Goal: Information Seeking & Learning: Check status

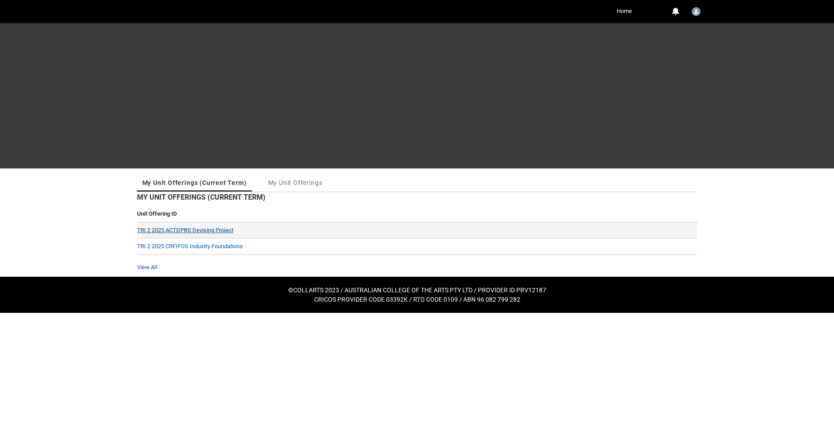
click at [193, 227] on link "TRI 2 2025 ACTDPRS Devising Project" at bounding box center [185, 230] width 96 height 7
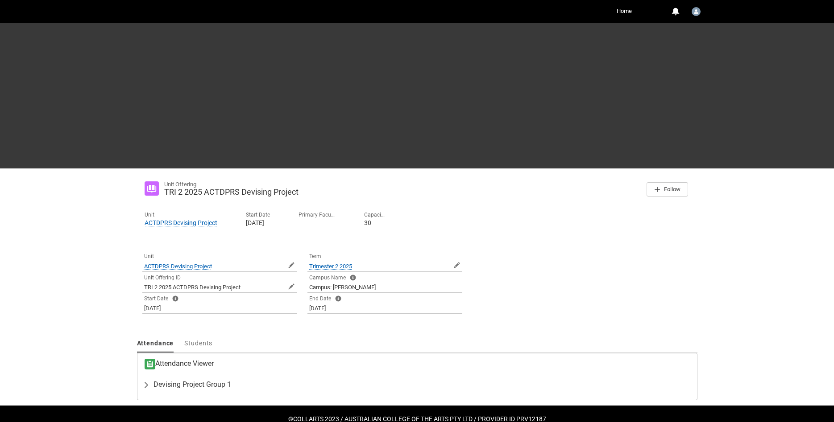
scroll to position [20, 0]
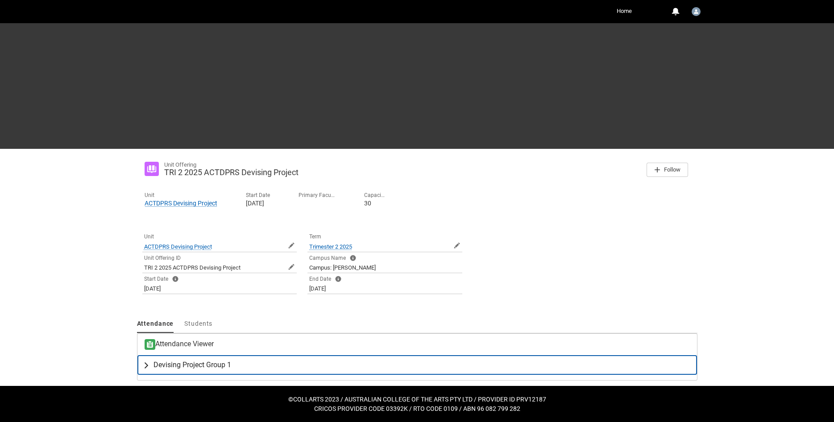
click at [197, 366] on span "Devising Project Group 1" at bounding box center [192, 365] width 78 height 9
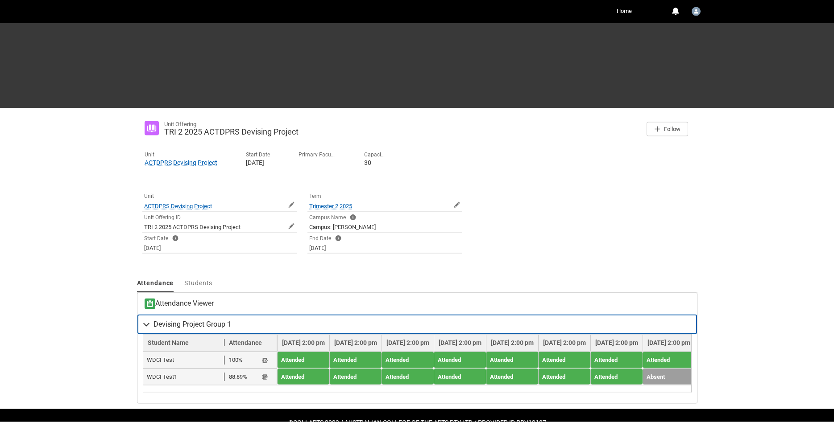
scroll to position [84, 0]
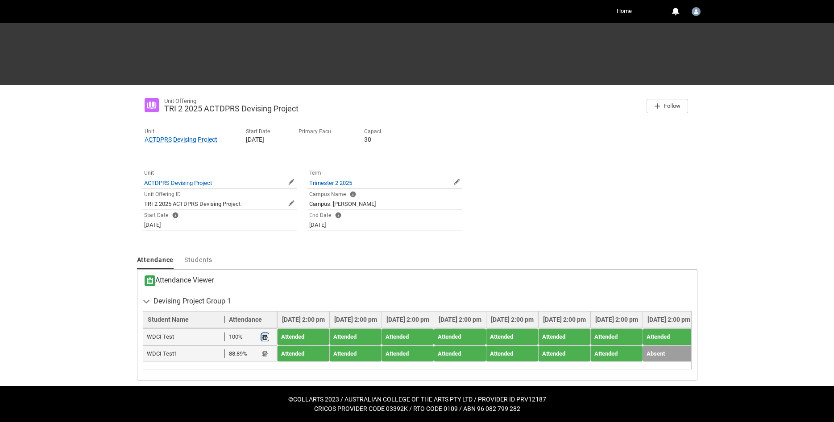
click at [264, 337] on lightning-primitive-icon "button" at bounding box center [265, 337] width 6 height 7
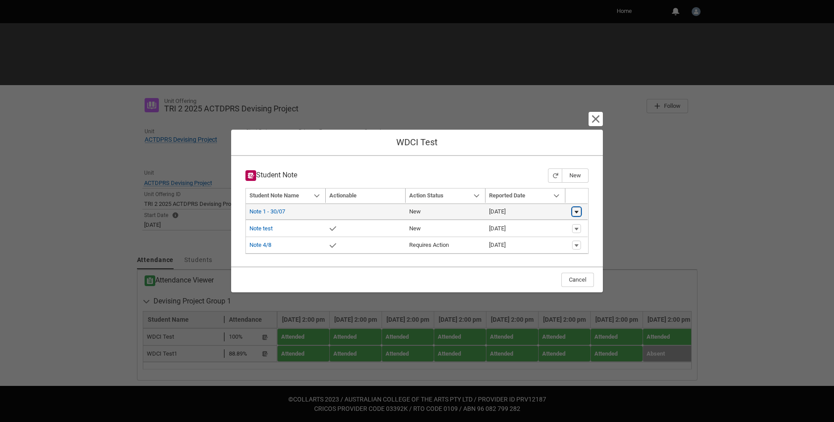
click at [575, 208] on button "Show actions" at bounding box center [576, 211] width 9 height 9
click at [254, 211] on link "Note 1 - 30/07" at bounding box center [267, 211] width 36 height 7
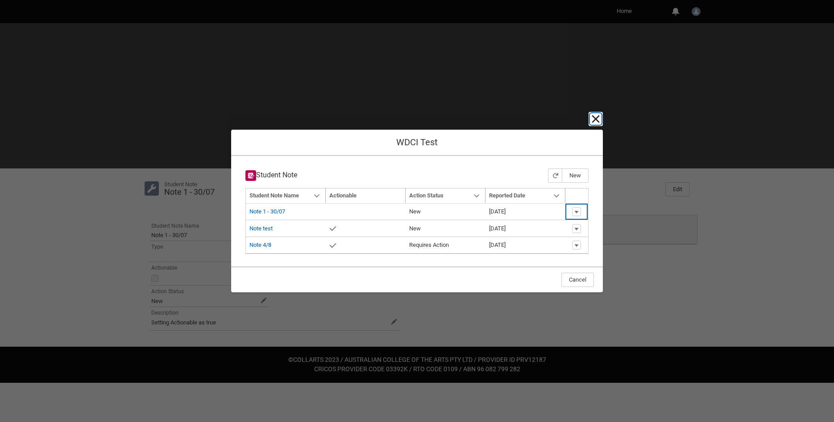
click at [596, 121] on lightning-primitive-icon "button" at bounding box center [595, 119] width 11 height 11
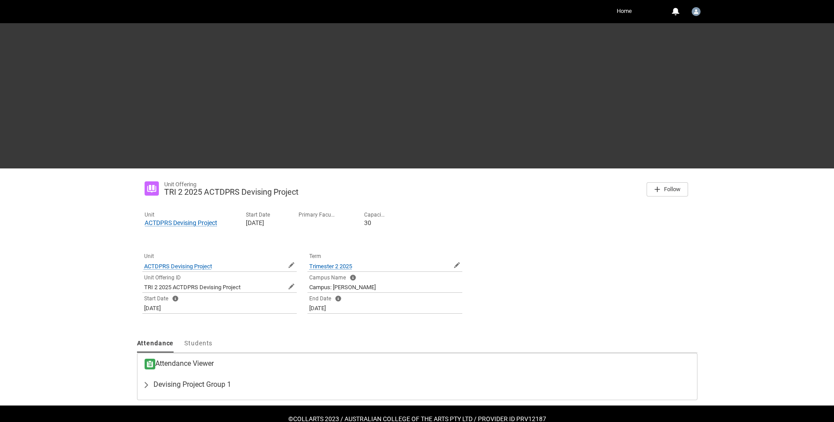
click at [616, 9] on link "Home" at bounding box center [624, 10] width 20 height 13
